Goal: Information Seeking & Learning: Learn about a topic

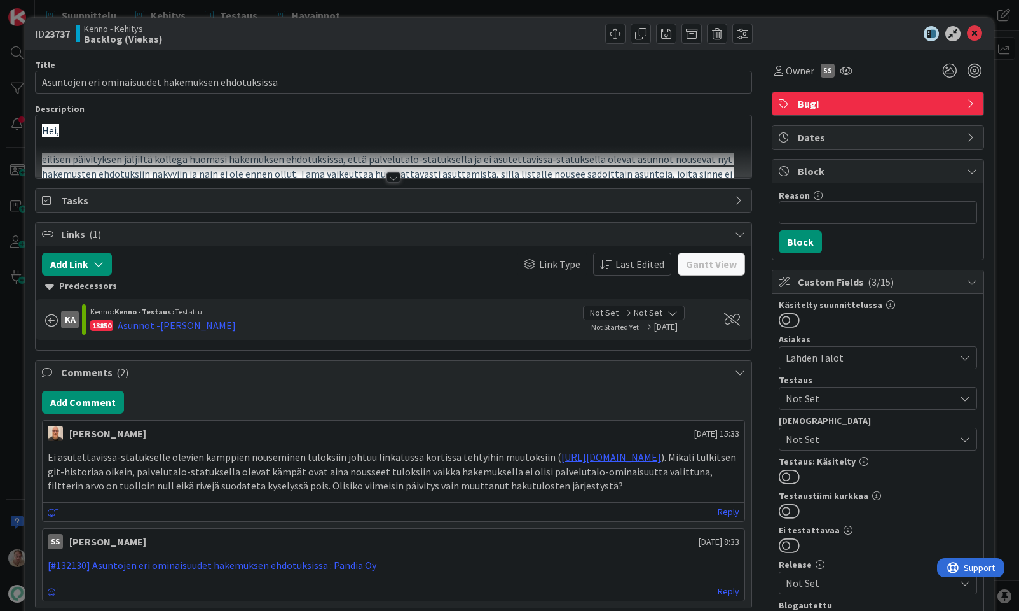
click at [451, 164] on div at bounding box center [394, 162] width 716 height 32
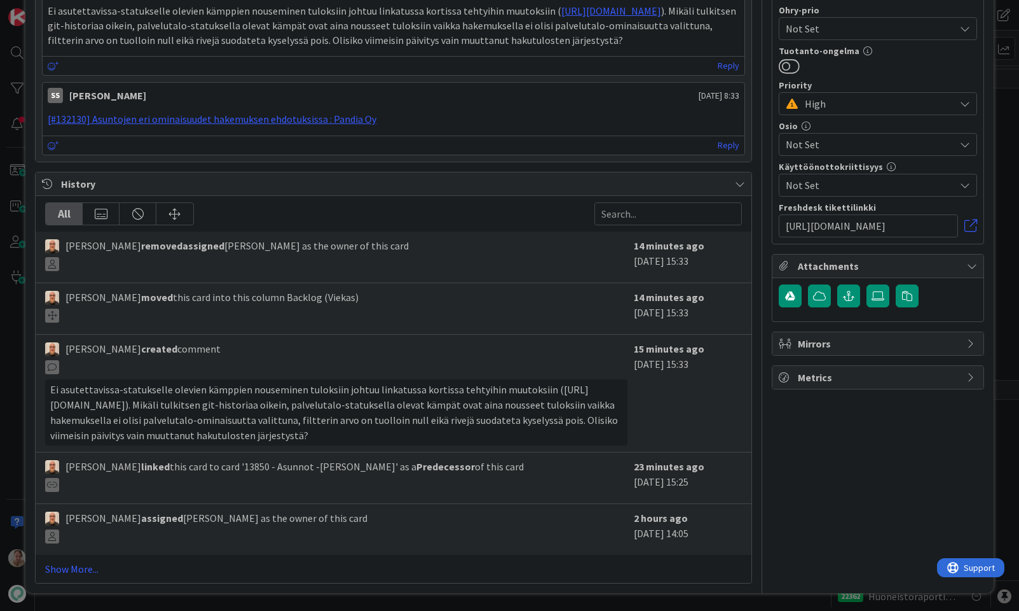
scroll to position [788, 0]
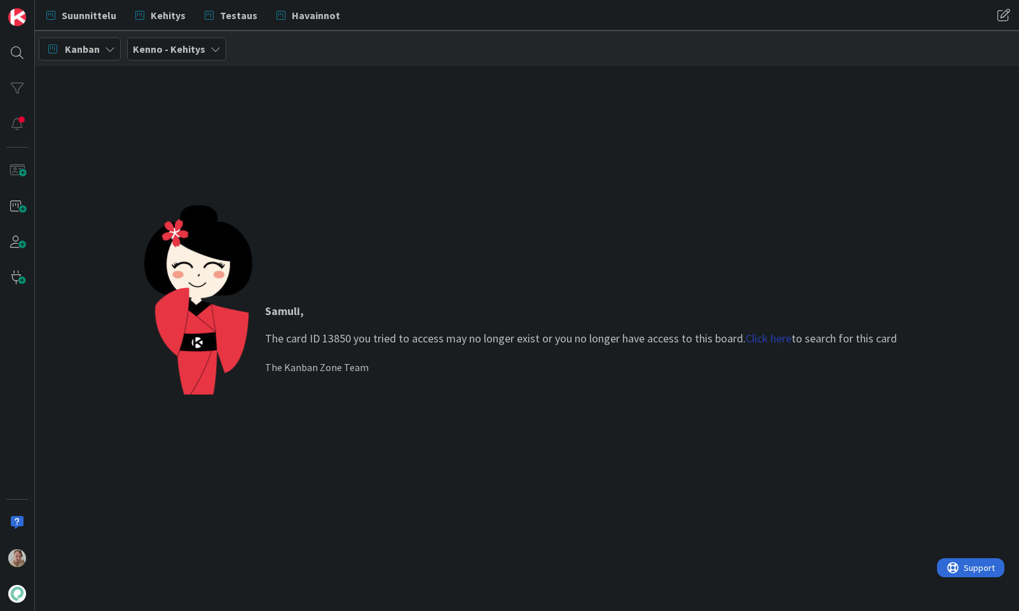
click at [777, 337] on link "Click here" at bounding box center [769, 338] width 46 height 15
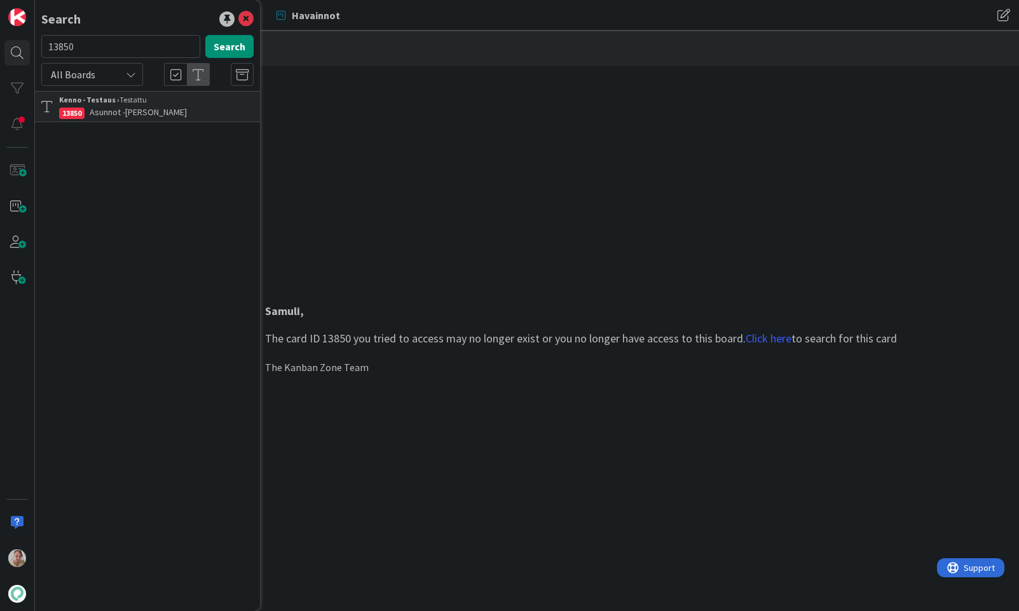
click at [181, 120] on link "Kenno - Testaus › Testattu 13850 Asunnot -osion rajaimet" at bounding box center [147, 106] width 225 height 31
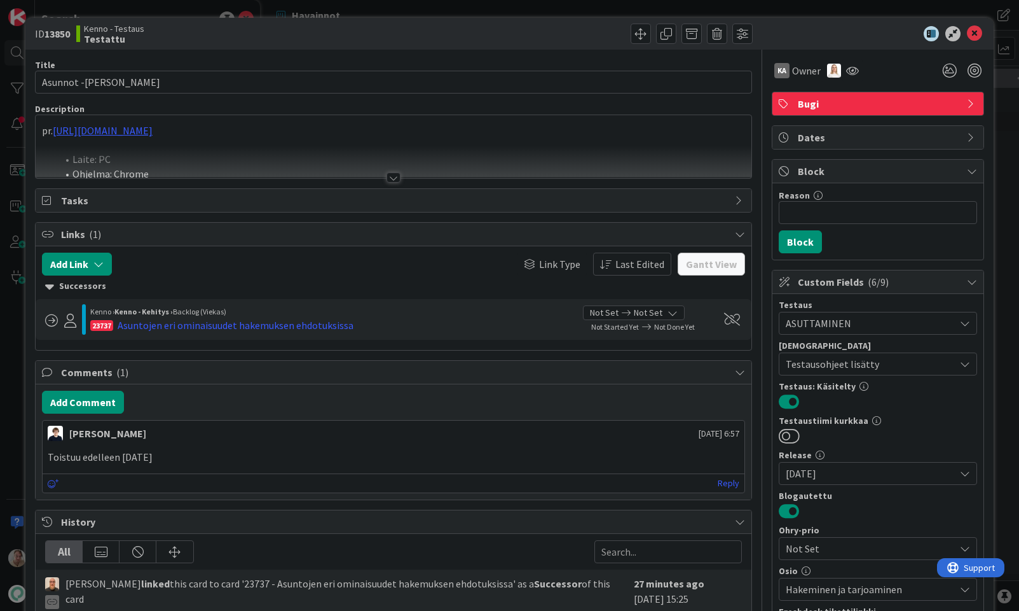
click at [503, 162] on div at bounding box center [394, 162] width 716 height 32
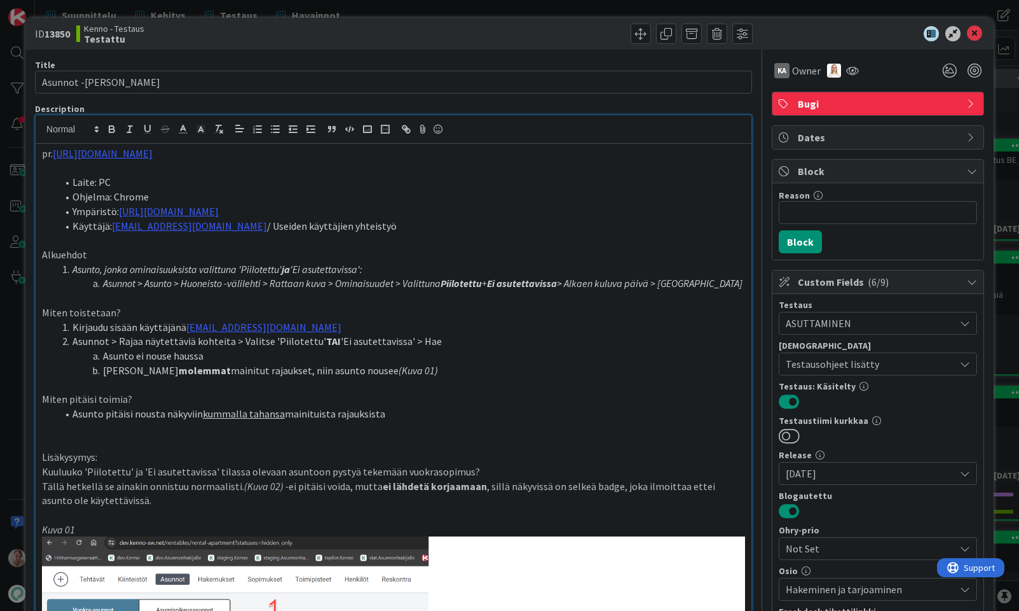
scroll to position [150, 0]
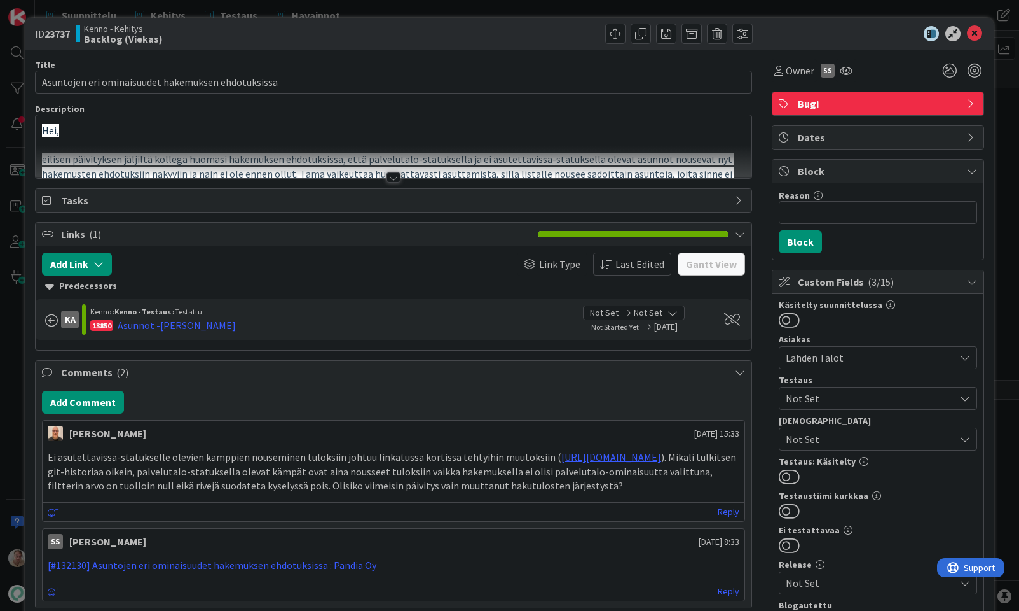
click at [418, 149] on div at bounding box center [394, 162] width 716 height 32
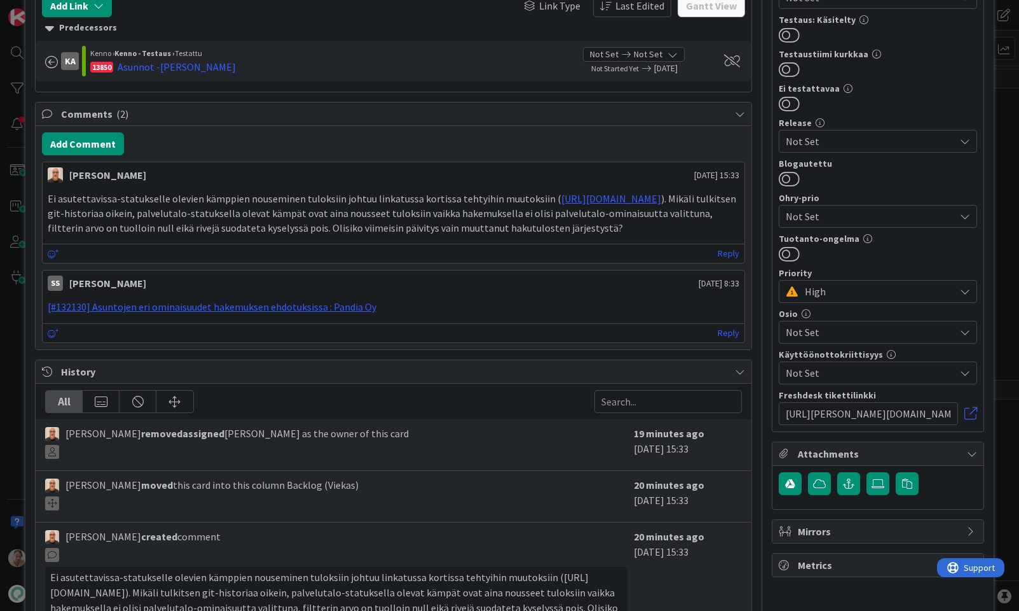
scroll to position [791, 0]
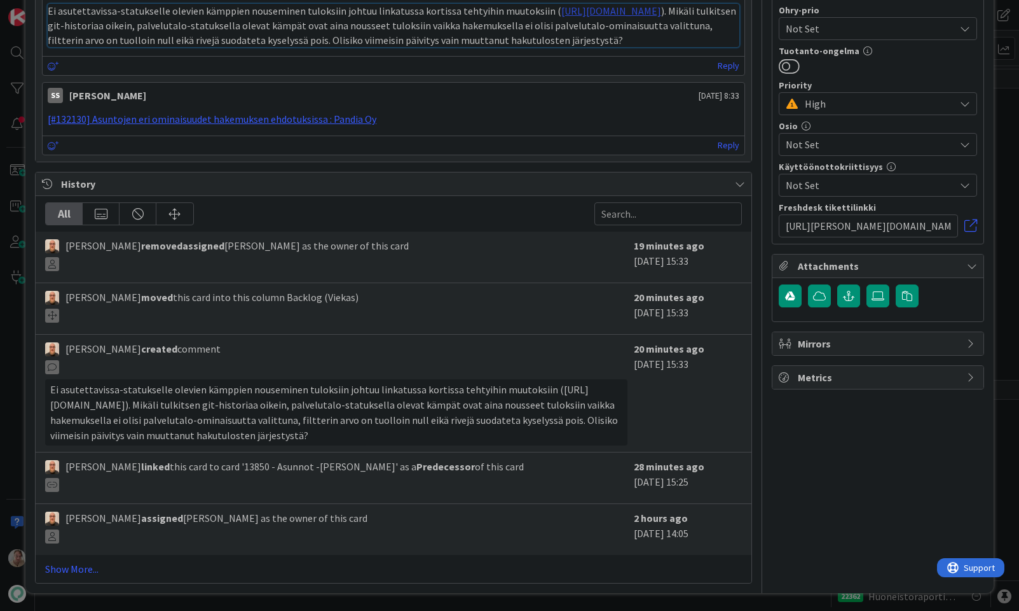
click at [562, 17] on link "[URL][DOMAIN_NAME]" at bounding box center [612, 10] width 100 height 13
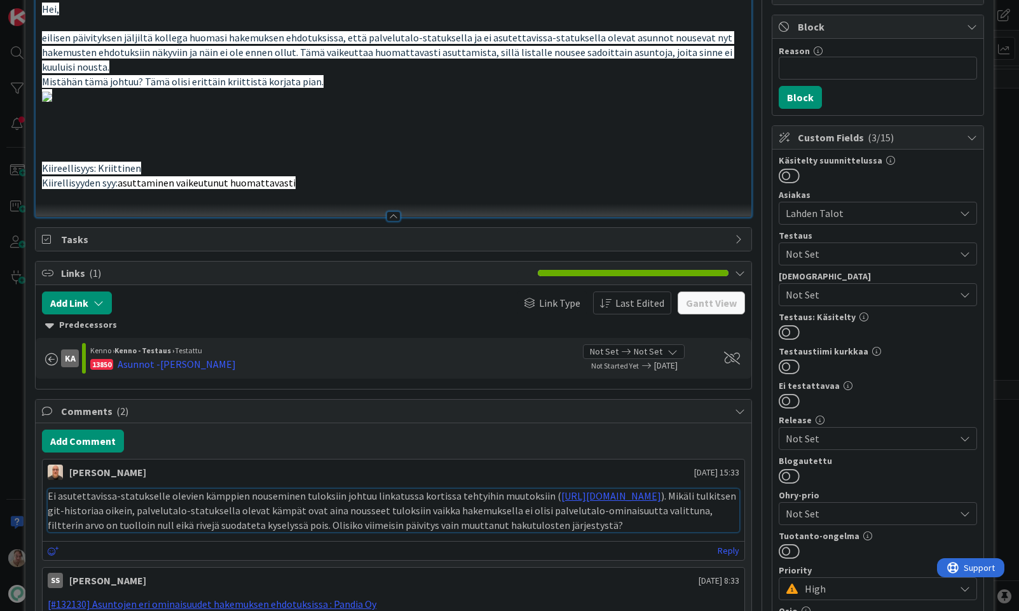
scroll to position [128, 0]
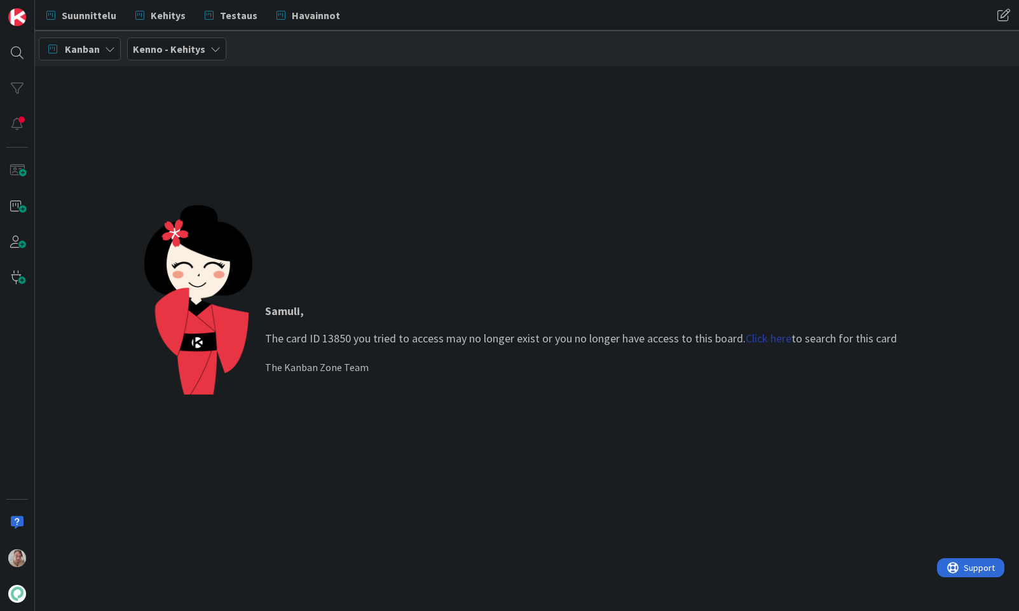
click at [777, 347] on div "Samuli , The card ID 13850 you tried to access may no longer exist or you no lo…" at bounding box center [581, 338] width 658 height 98
click at [774, 342] on link "Click here" at bounding box center [769, 338] width 46 height 15
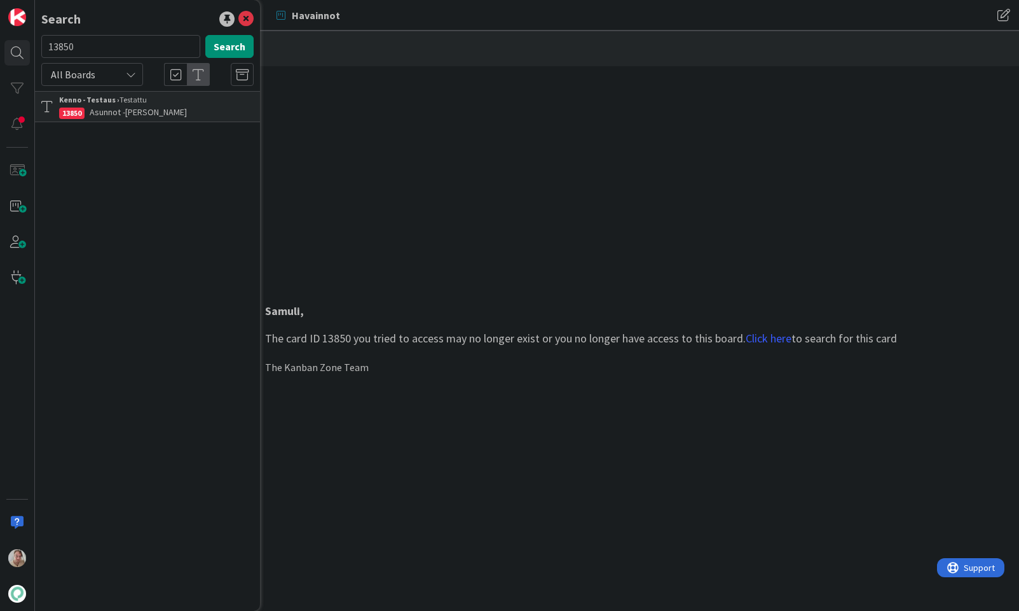
click at [132, 102] on div "Kenno - Testaus › Testattu" at bounding box center [156, 99] width 195 height 11
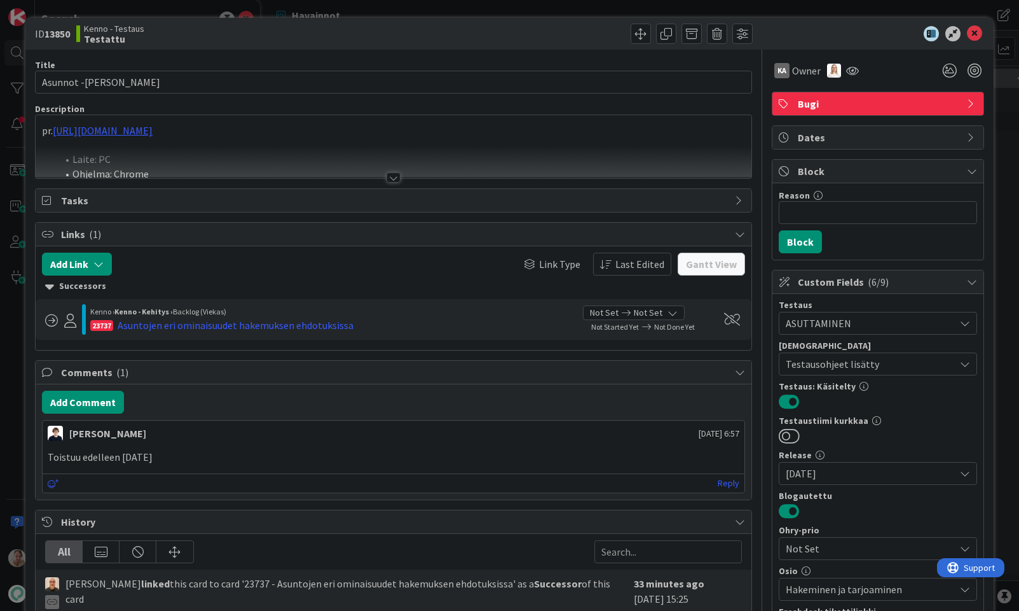
click at [352, 135] on p "pr. [URL][DOMAIN_NAME]" at bounding box center [393, 130] width 703 height 15
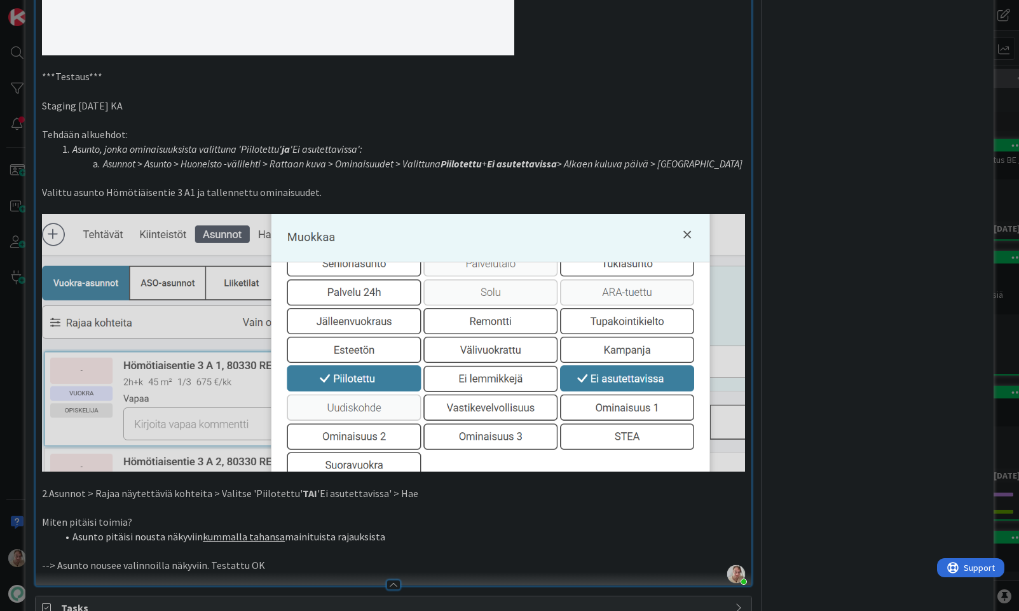
scroll to position [2167, 0]
